Goal: Task Accomplishment & Management: Use online tool/utility

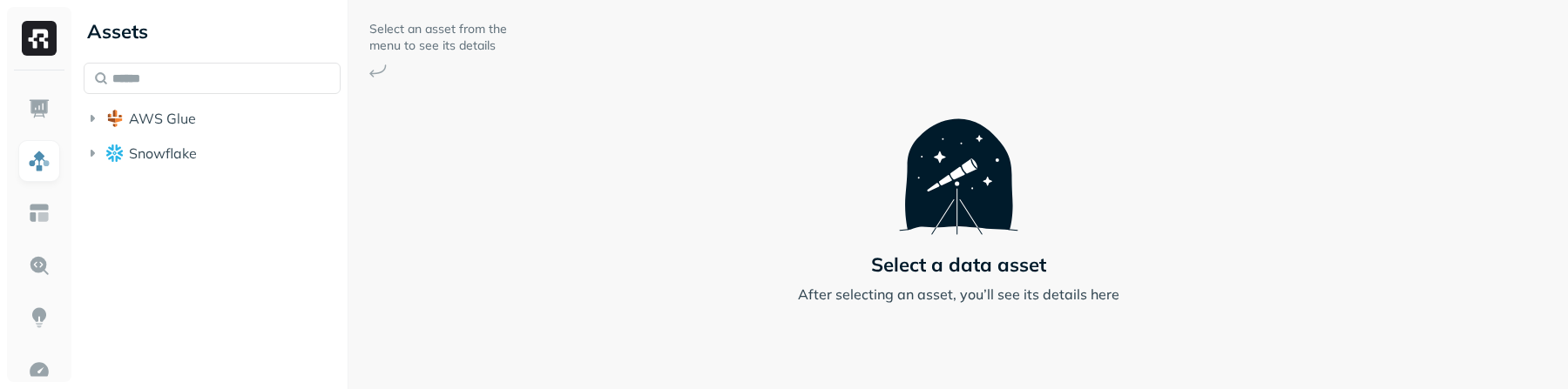
drag, startPoint x: 1337, startPoint y: 389, endPoint x: 1307, endPoint y: 556, distance: 169.7
click at [1307, 388] on html "Assets AWS Glue Snowflake Select an asset from the menu to see its details Sele…" at bounding box center [784, 194] width 1568 height 389
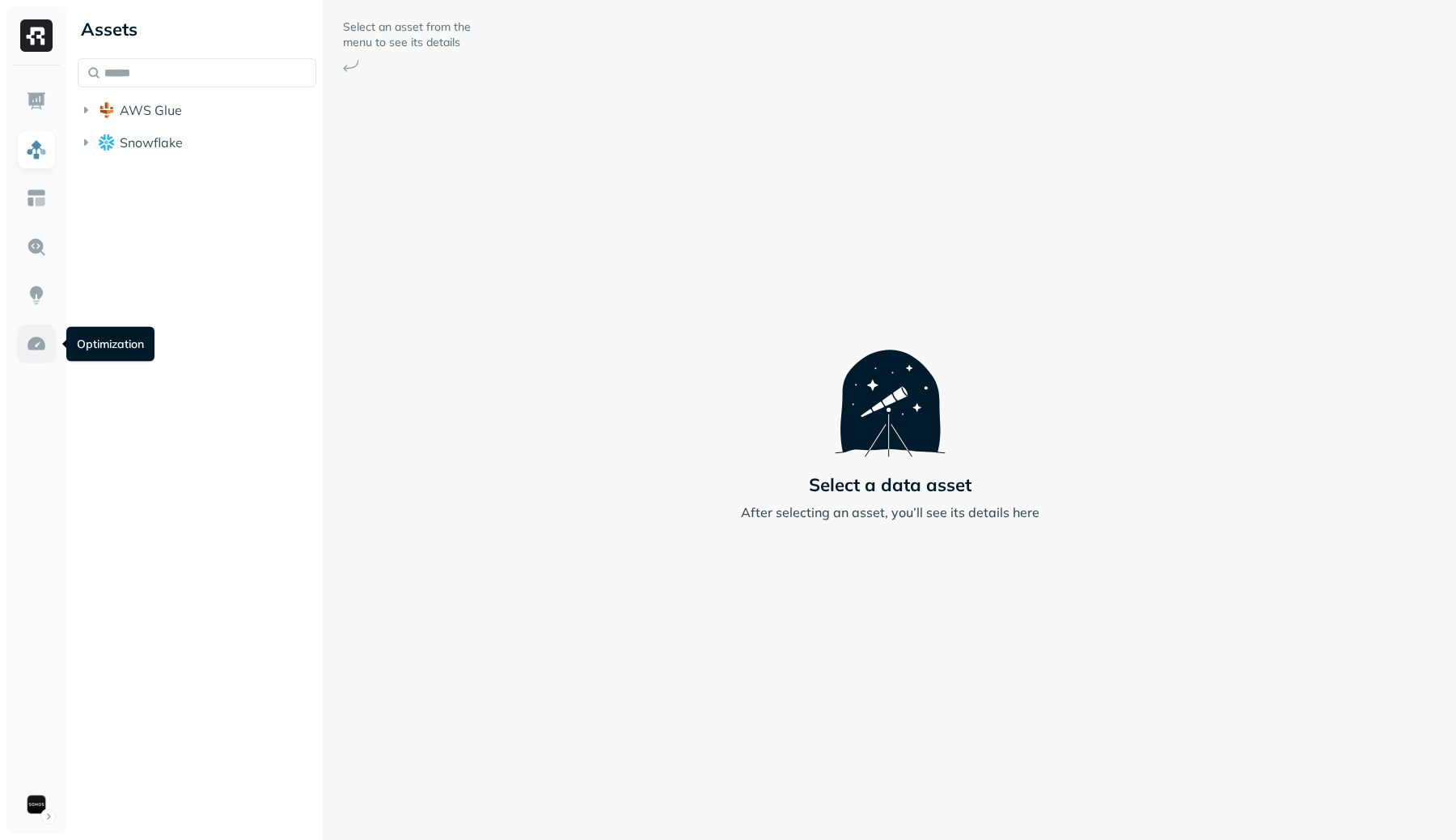
click at [22, 342] on link at bounding box center [36, 344] width 39 height 39
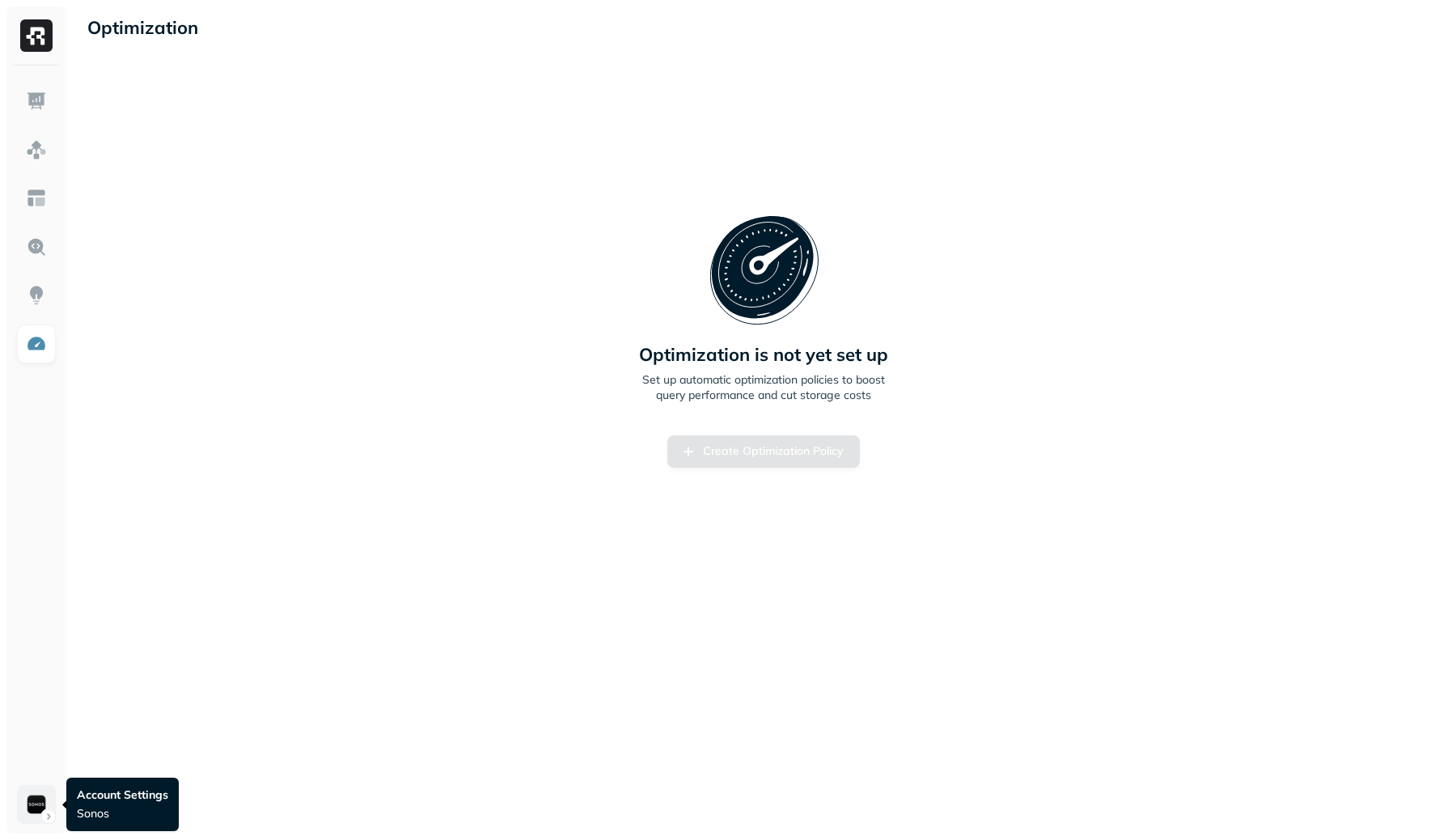
click at [25, 799] on html "Optimization New Policy Optimization is not yet set up Set up automatic optimiz…" at bounding box center [728, 420] width 1456 height 840
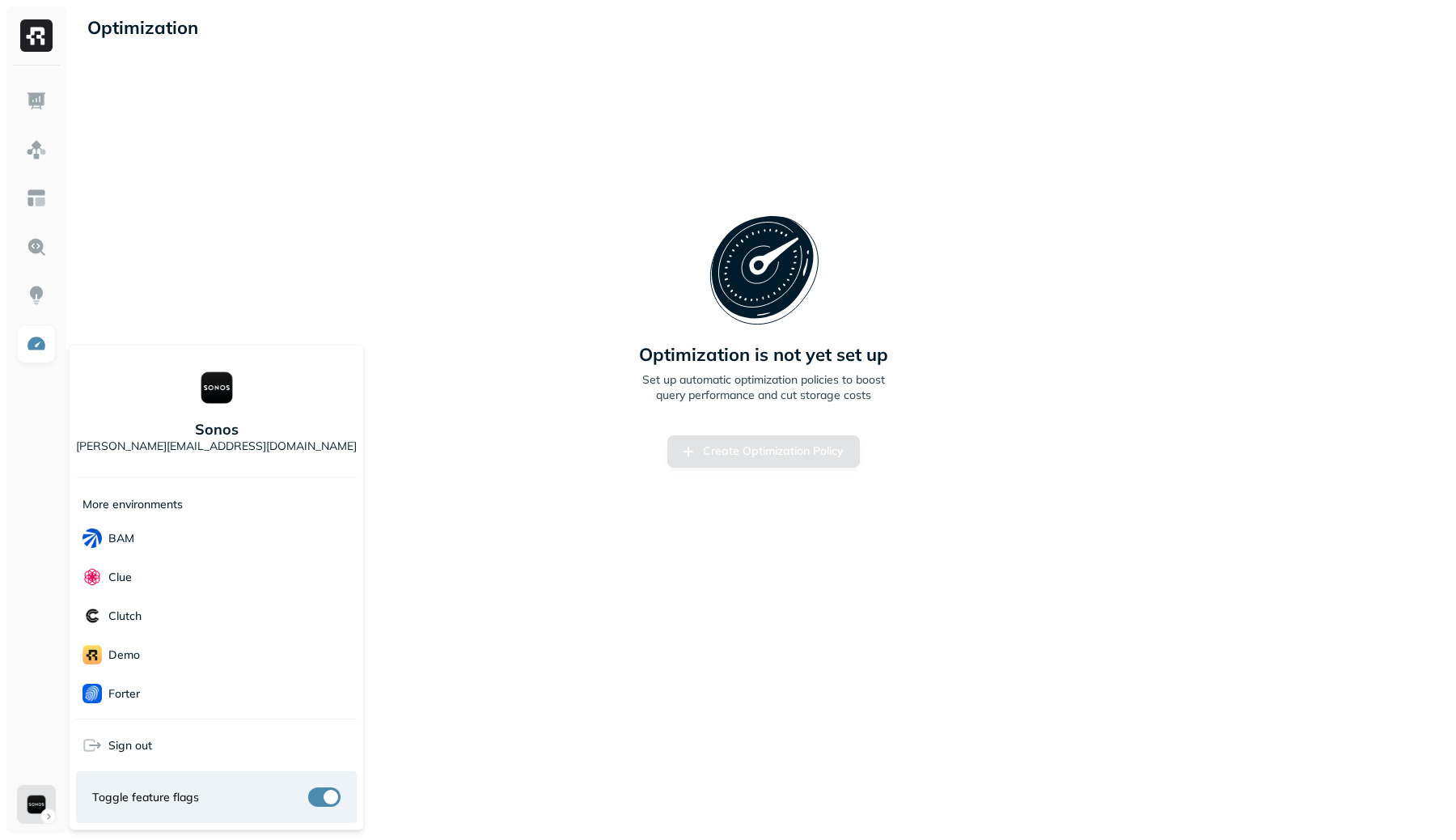
click at [539, 359] on html "Optimization New Policy Optimization is not yet set up Set up automatic optimiz…" at bounding box center [728, 420] width 1456 height 840
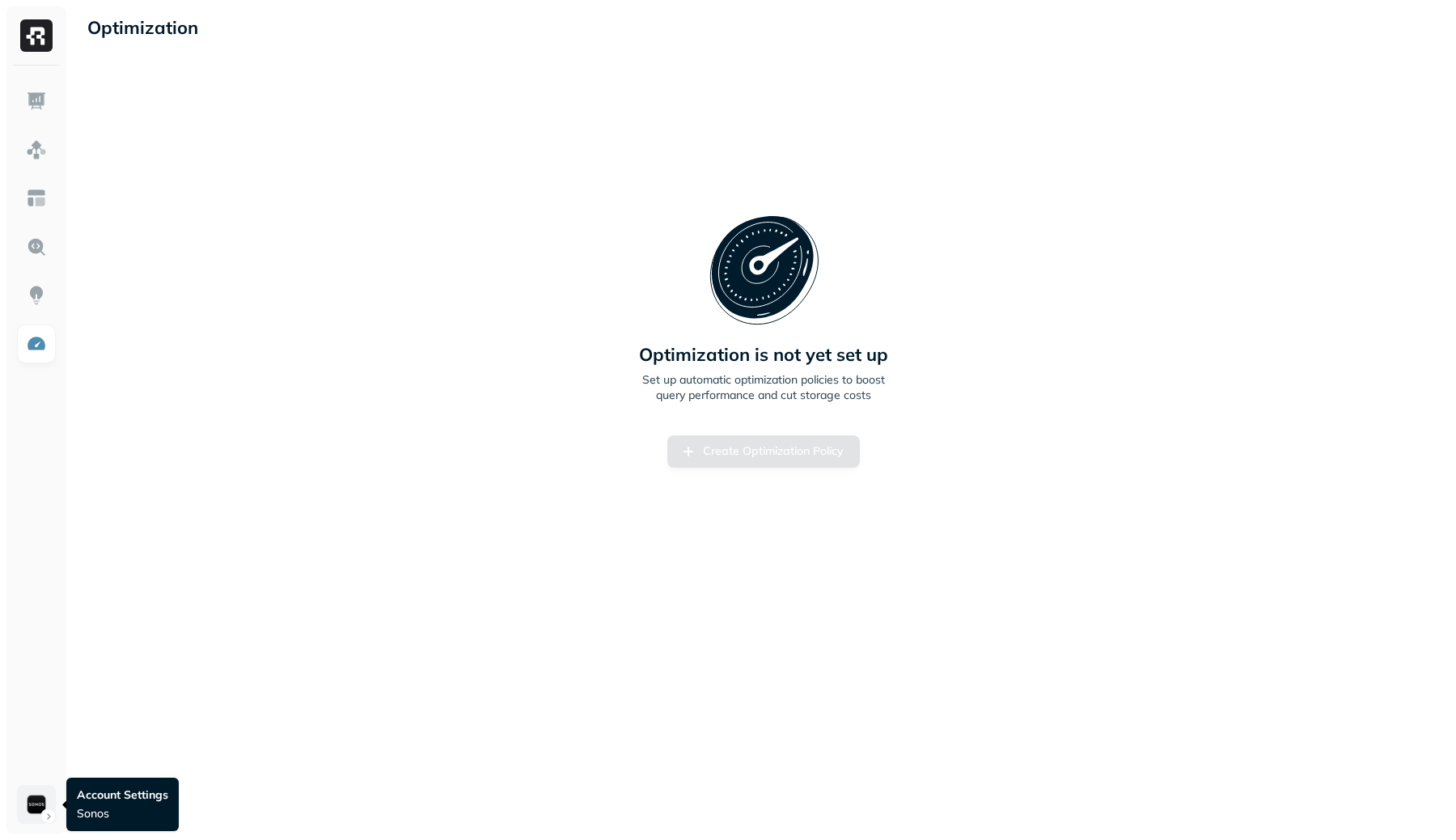
click at [37, 798] on html "Optimization New Policy Optimization is not yet set up Set up automatic optimiz…" at bounding box center [728, 420] width 1456 height 840
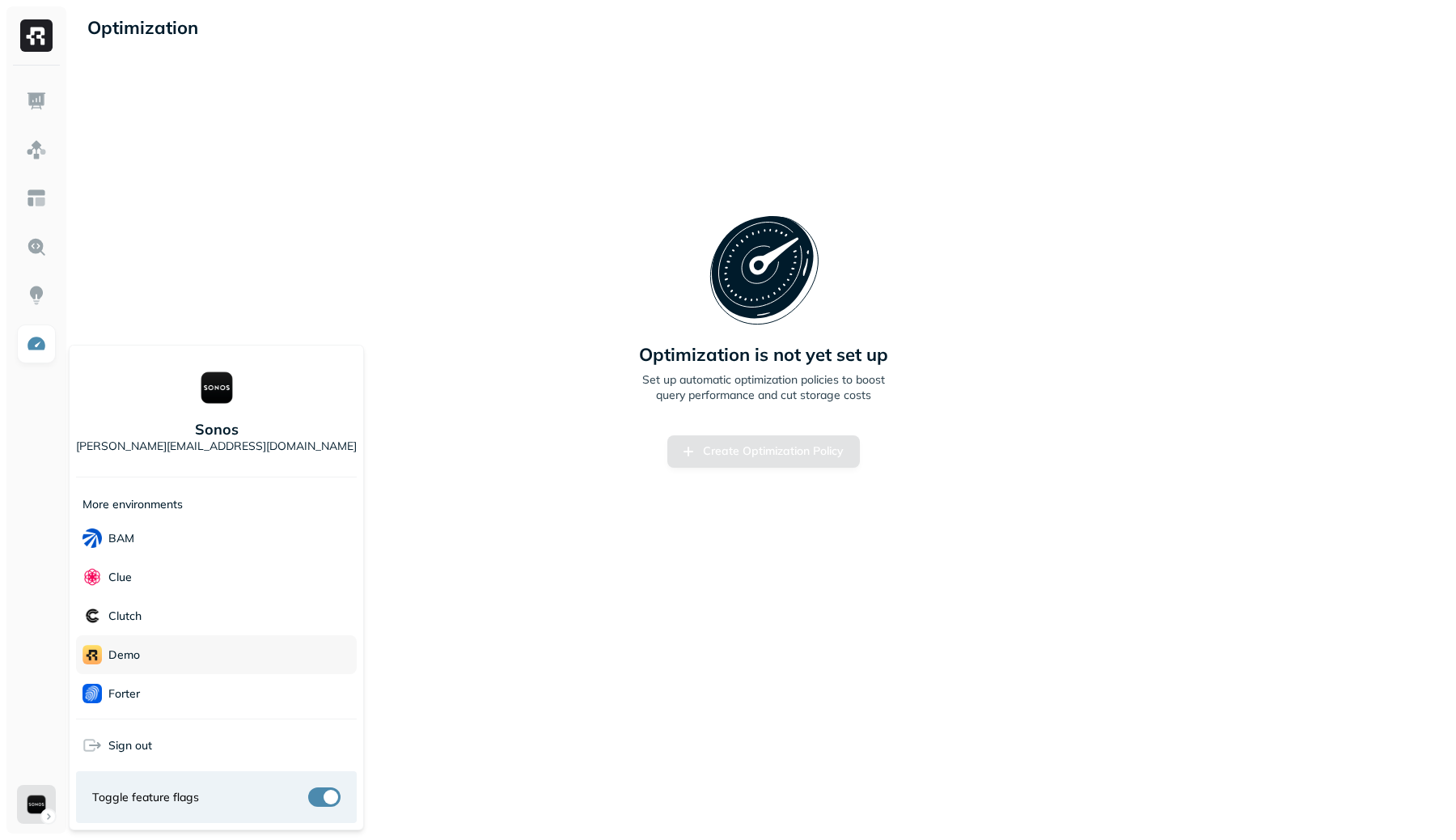
click at [152, 650] on div "demo" at bounding box center [216, 655] width 281 height 39
